Goal: Task Accomplishment & Management: Use online tool/utility

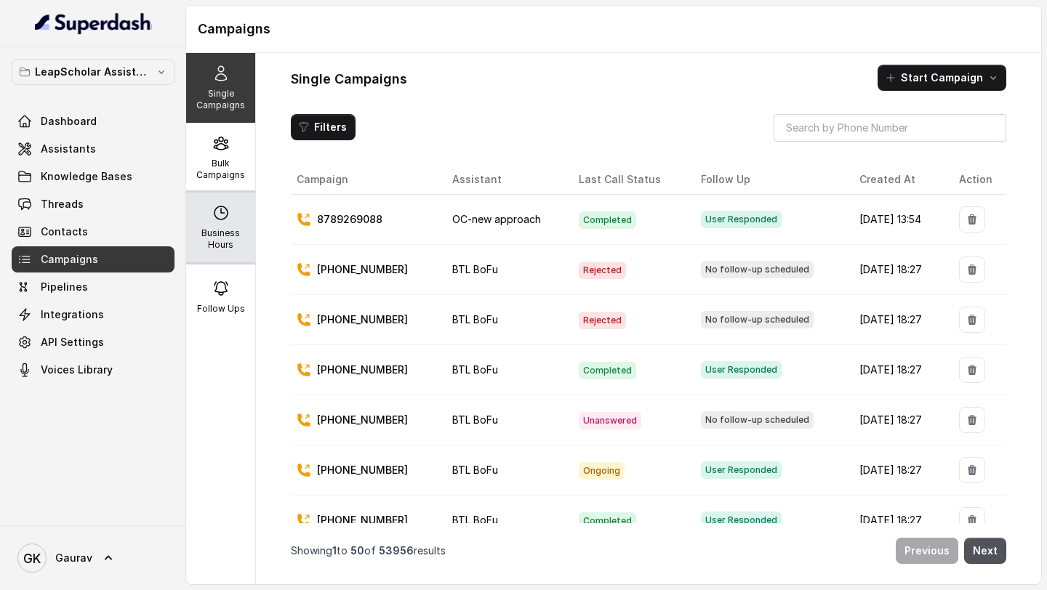
click at [222, 239] on p "Business Hours" at bounding box center [220, 239] width 57 height 23
select select "[GEOGRAPHIC_DATA]/[GEOGRAPHIC_DATA]"
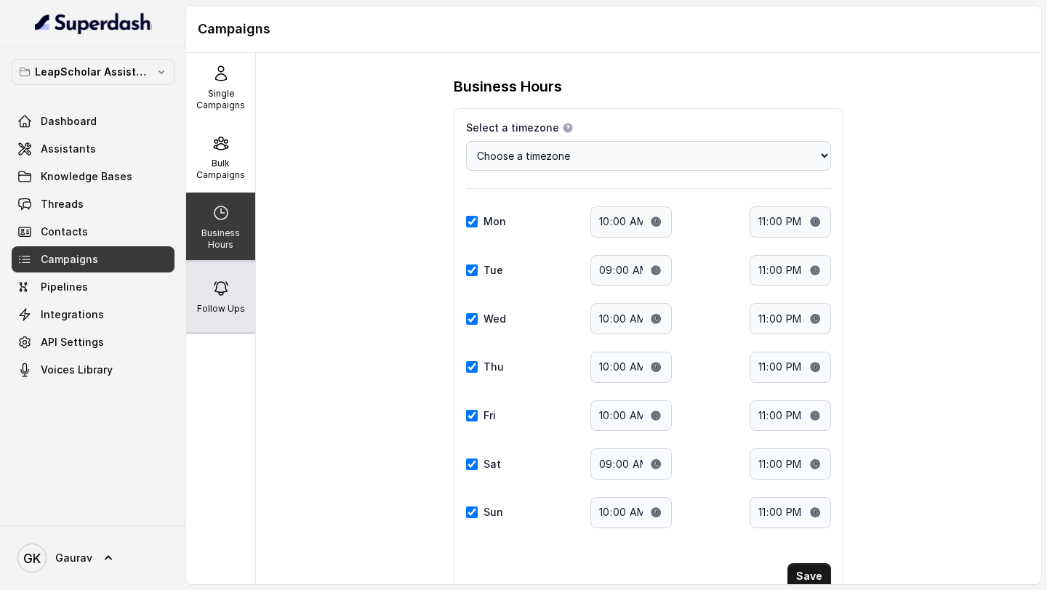
click at [225, 276] on div "Follow Ups" at bounding box center [220, 297] width 69 height 70
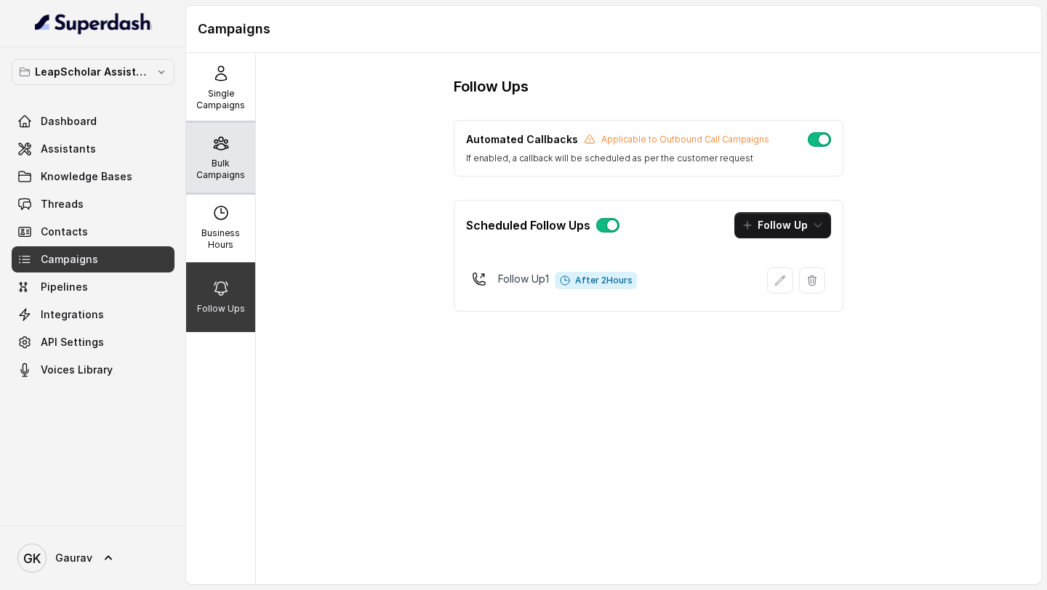
click at [214, 145] on icon at bounding box center [220, 142] width 17 height 17
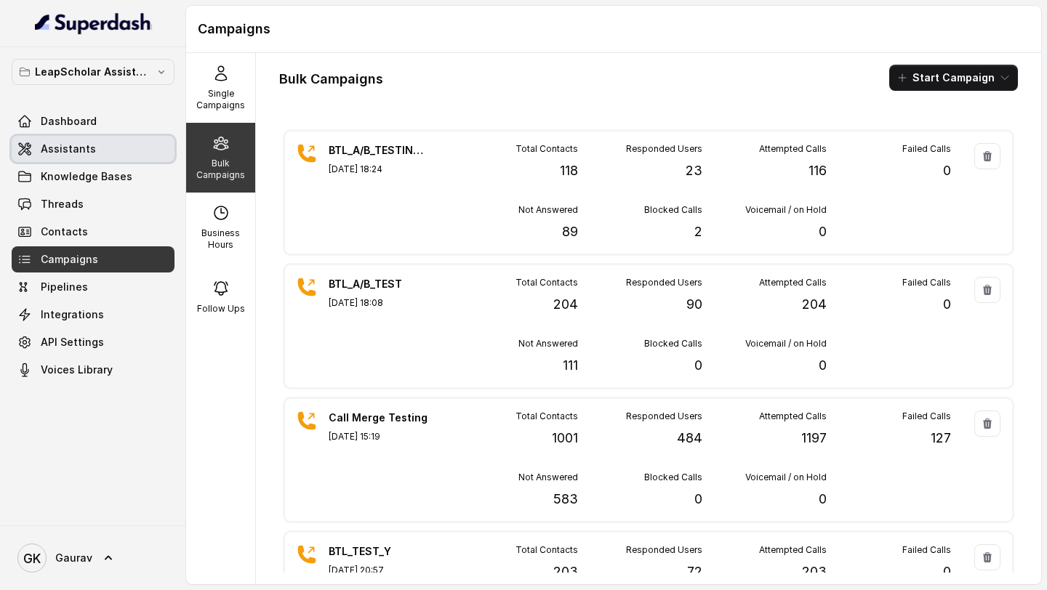
click at [92, 143] on link "Assistants" at bounding box center [93, 149] width 163 height 26
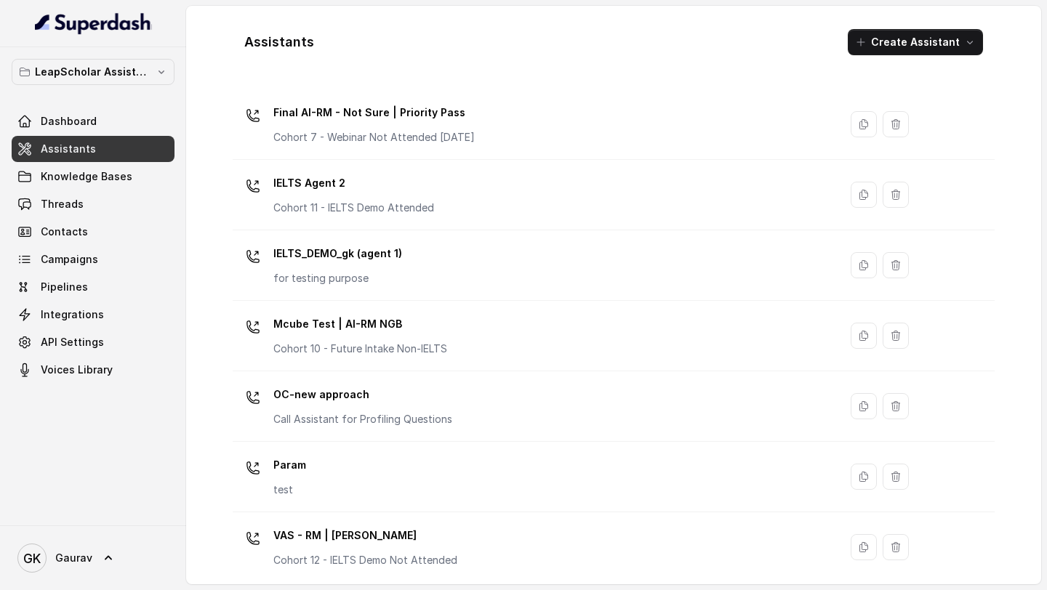
scroll to position [957, 0]
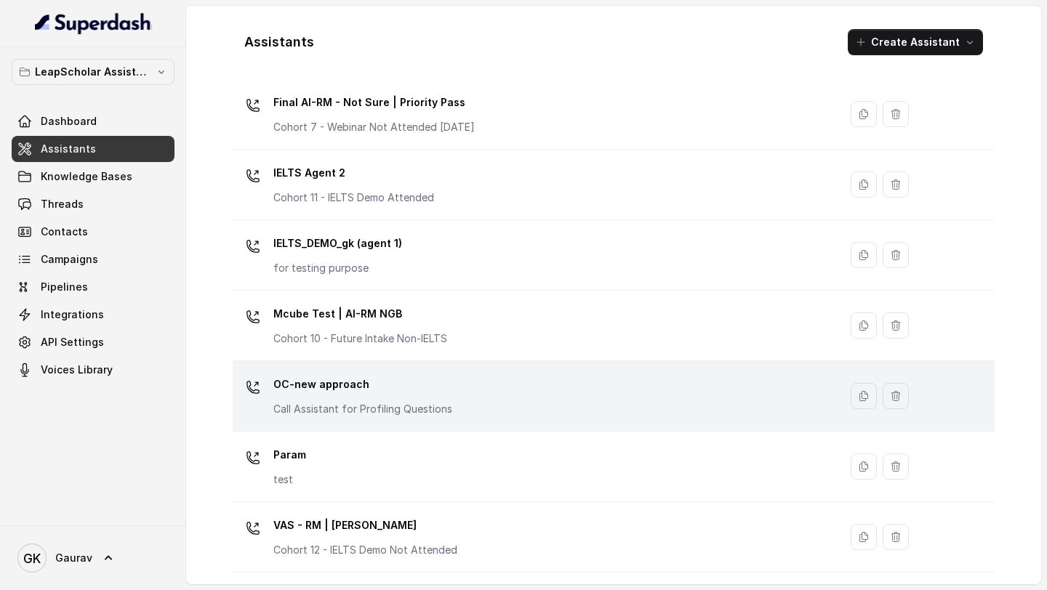
click at [436, 385] on p "OC-new approach" at bounding box center [362, 384] width 179 height 23
